Goal: Navigation & Orientation: Locate item on page

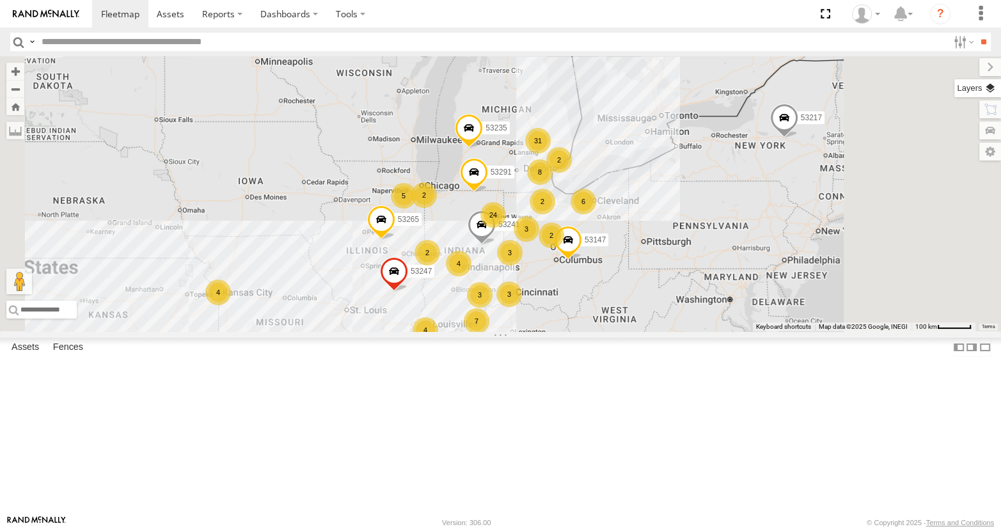
click at [989, 91] on label at bounding box center [977, 88] width 47 height 18
click at [0, 0] on span "Basemaps" at bounding box center [0, 0] width 0 height 0
click at [0, 0] on span "Satellite + Roadmap" at bounding box center [0, 0] width 0 height 0
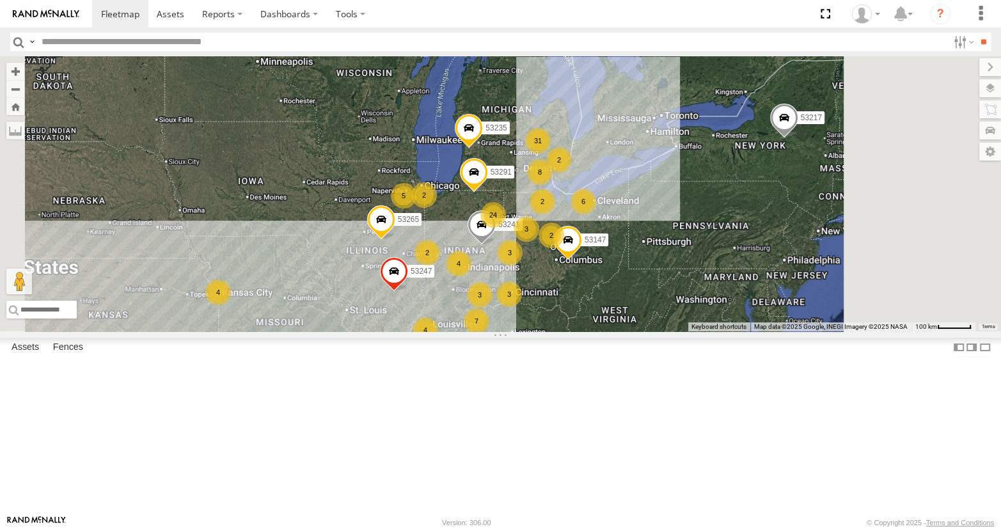
click at [0, 0] on div "Basemaps Roadmap Terrain Satellite Satellite + Roadmap" at bounding box center [0, 0] width 0 height 0
click at [825, 76] on div "53217 53146 31 6 4 24 8 3 53147 3 2 4 53247 5 3 7 3 4 2 2 53291 2 2 53265 53241…" at bounding box center [500, 193] width 1001 height 275
click at [979, 66] on label at bounding box center [990, 67] width 22 height 18
